Goal: Task Accomplishment & Management: Manage account settings

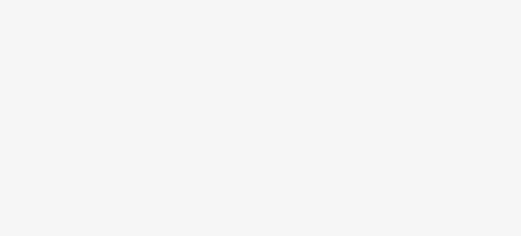
click at [228, 135] on body at bounding box center [260, 118] width 521 height 236
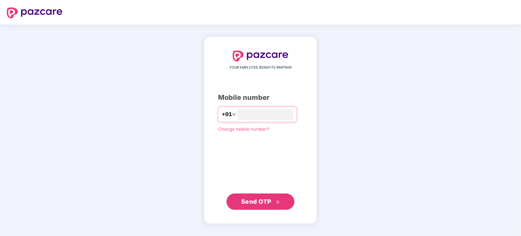
type input "**********"
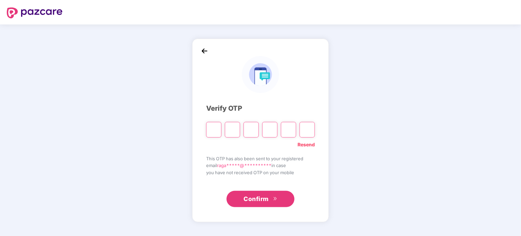
paste input "*"
type input "*"
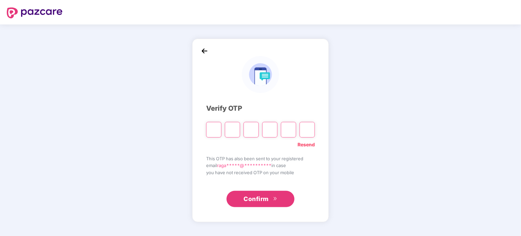
type input "*"
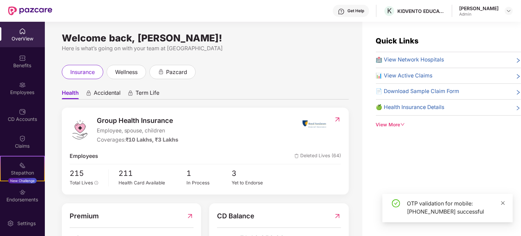
click at [504, 204] on icon "close" at bounding box center [502, 203] width 5 height 5
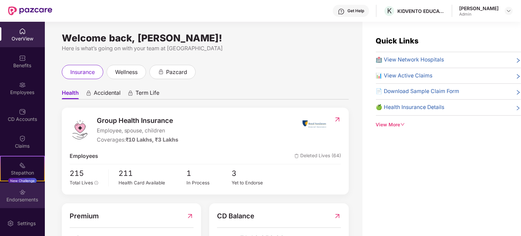
click at [27, 201] on div "Endorsements" at bounding box center [22, 199] width 45 height 7
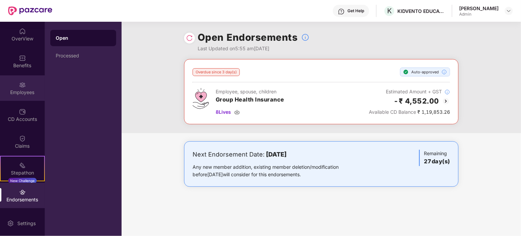
click at [26, 88] on div "Employees" at bounding box center [22, 87] width 45 height 25
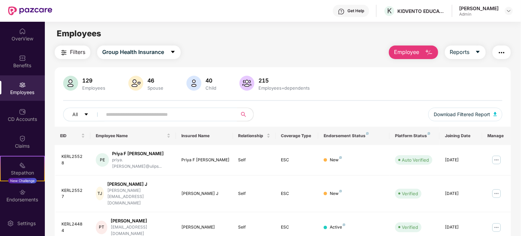
click at [193, 115] on input "text" at bounding box center [167, 114] width 122 height 10
paste input "*********"
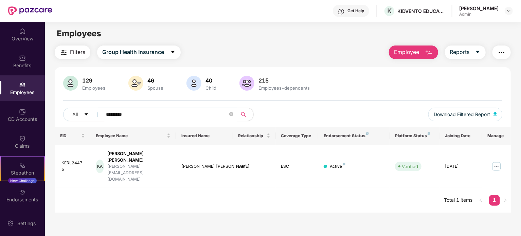
type input "*********"
click at [494, 161] on img at bounding box center [496, 166] width 11 height 11
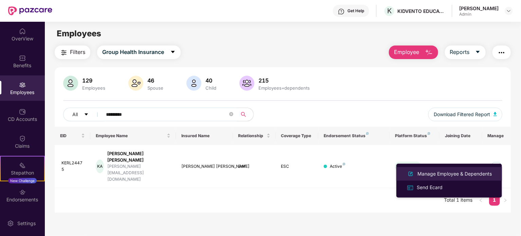
click at [457, 171] on div "Manage Employee & Dependents" at bounding box center [454, 173] width 77 height 7
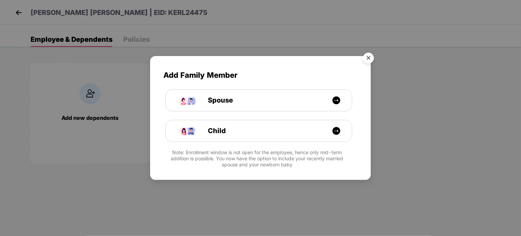
click at [366, 59] on img "Close" at bounding box center [368, 59] width 19 height 19
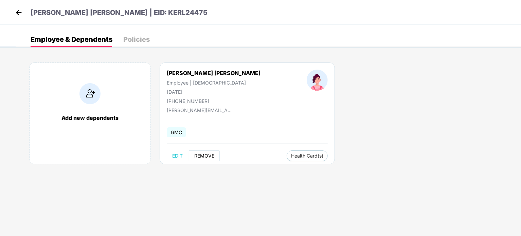
click at [199, 156] on span "REMOVE" at bounding box center [204, 155] width 20 height 5
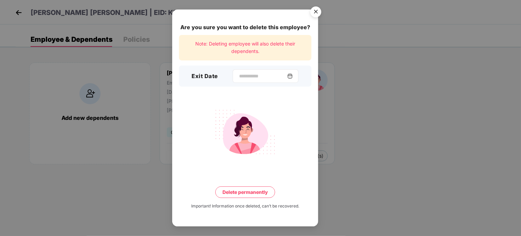
drag, startPoint x: 266, startPoint y: 66, endPoint x: 266, endPoint y: 74, distance: 7.8
click at [266, 72] on div "Exit Date" at bounding box center [245, 75] width 132 height 21
click at [266, 74] on input at bounding box center [262, 76] width 49 height 7
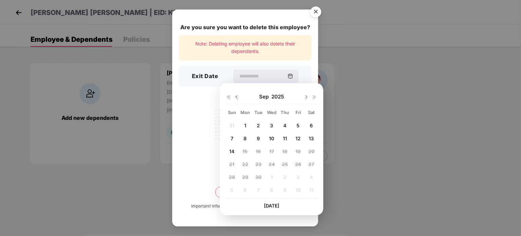
click at [312, 137] on span "13" at bounding box center [310, 138] width 5 height 6
type input "**********"
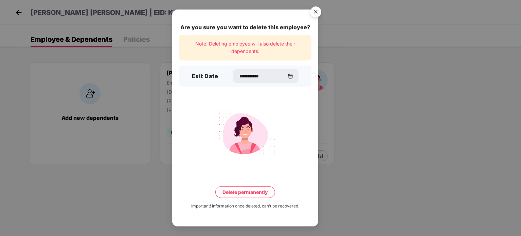
click at [263, 193] on button "Delete permanently" at bounding box center [245, 192] width 60 height 12
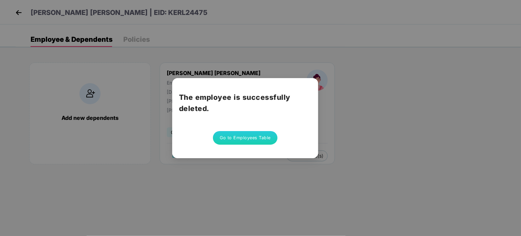
click at [263, 141] on button "Go to Employees Table" at bounding box center [245, 138] width 64 height 14
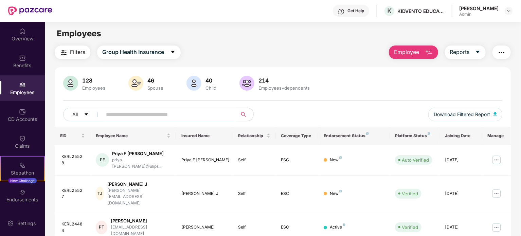
click at [210, 115] on input "text" at bounding box center [167, 114] width 122 height 10
paste input "*"
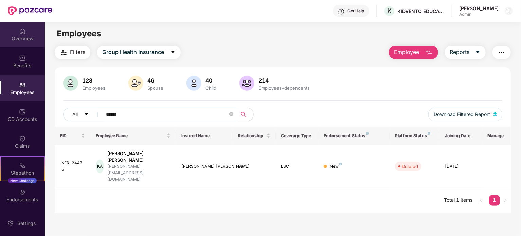
type input "******"
click at [17, 33] on div "OverView" at bounding box center [22, 34] width 45 height 25
